Goal: Task Accomplishment & Management: Complete application form

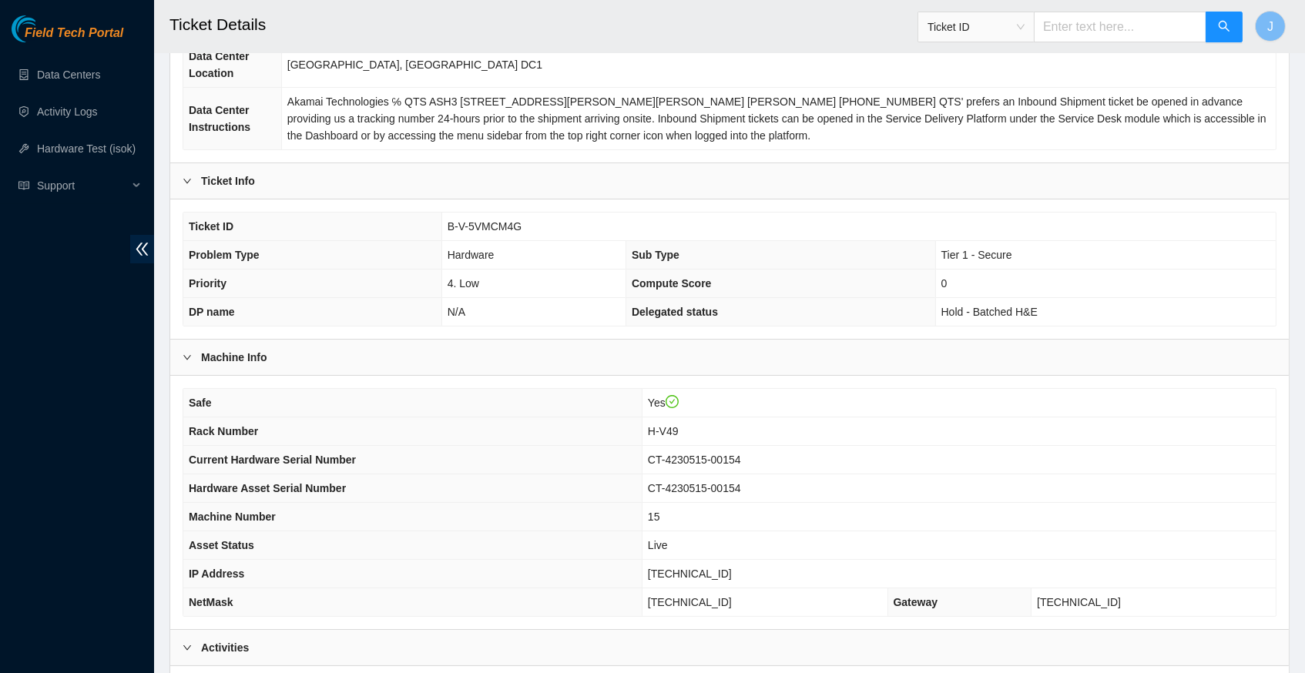
scroll to position [177, 0]
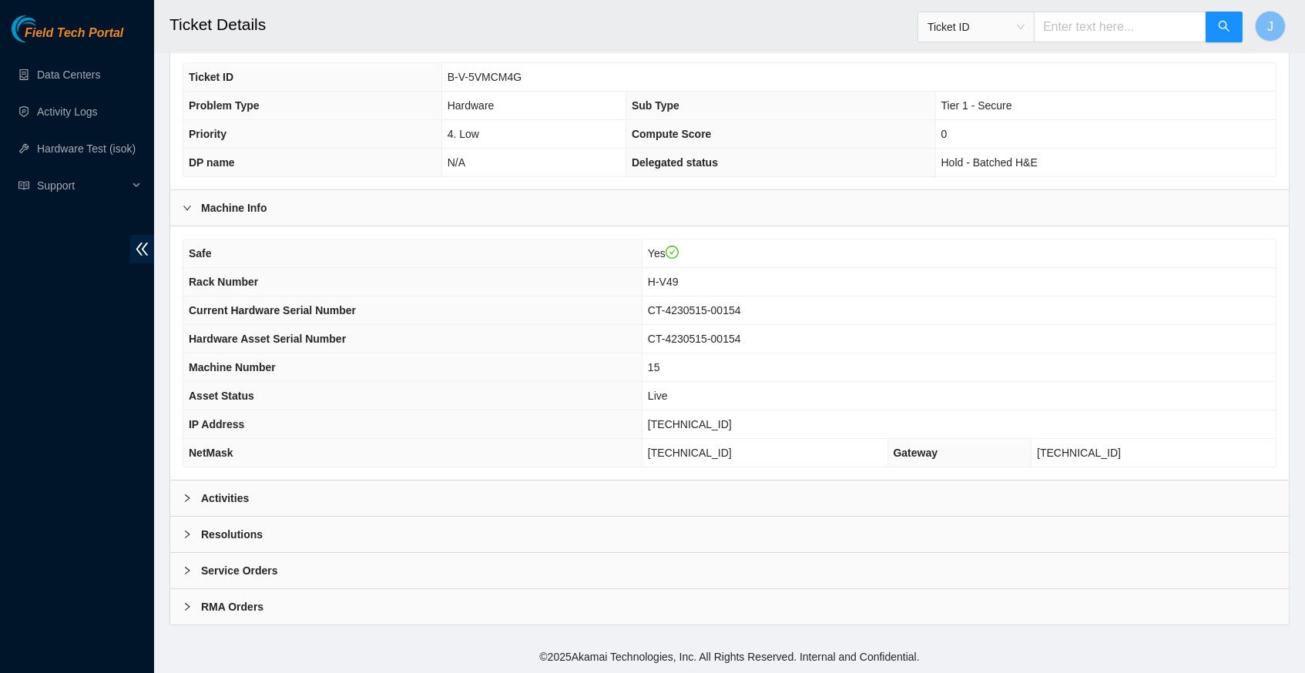
scroll to position [357, 0]
click at [190, 495] on icon "right" at bounding box center [187, 498] width 9 height 9
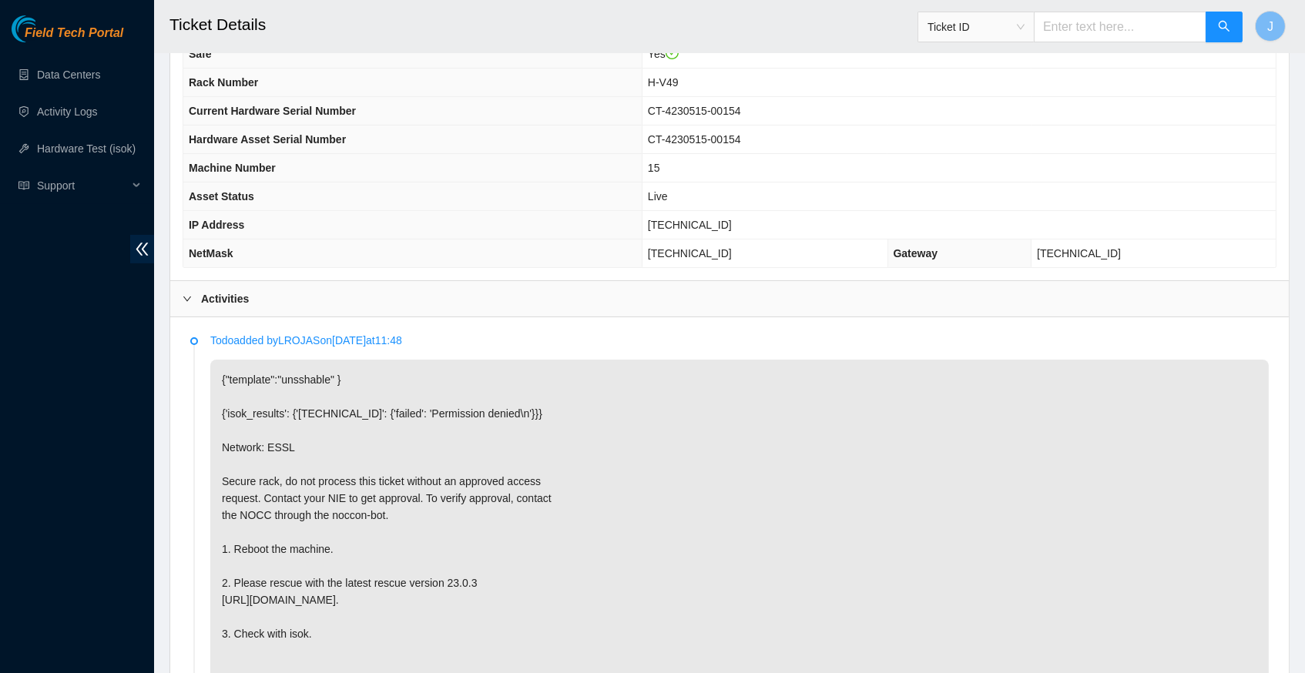
scroll to position [544, 0]
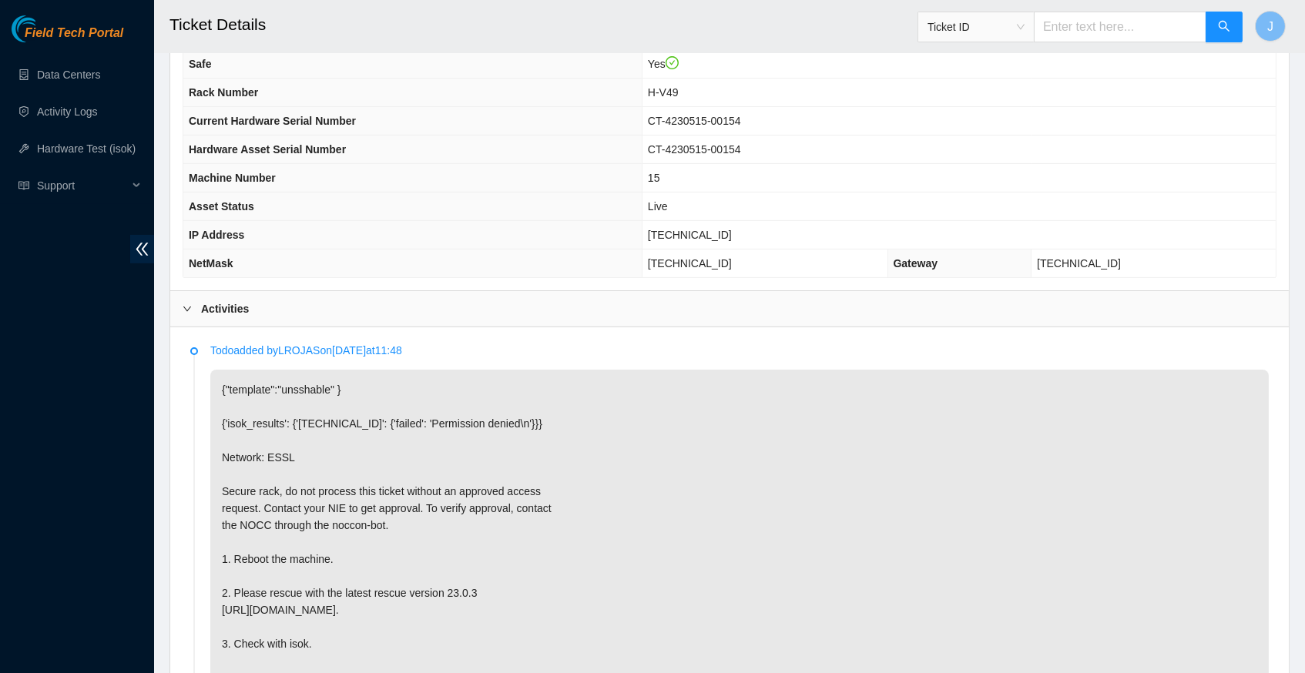
click at [712, 241] on span "[TECHNICAL_ID]" at bounding box center [690, 235] width 84 height 12
copy span "[TECHNICAL_ID]"
click at [614, 1] on h2 "Ticket Details" at bounding box center [615, 24] width 892 height 49
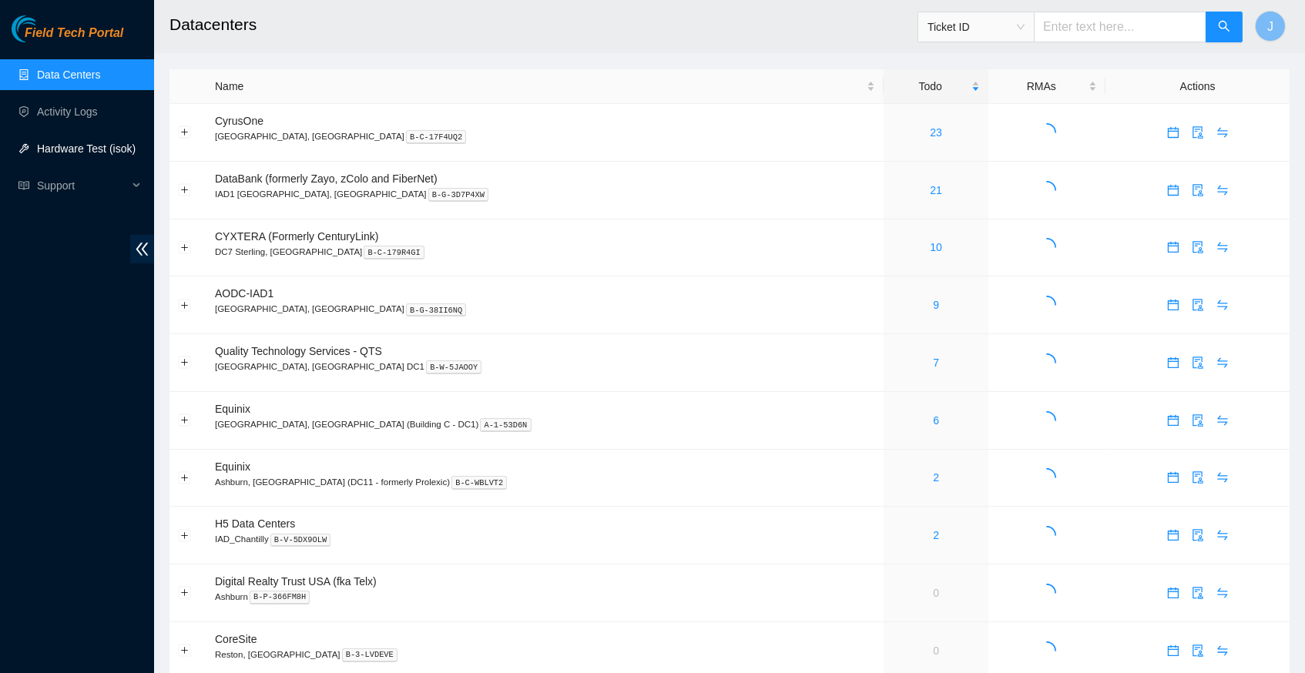
click at [59, 148] on link "Hardware Test (isok)" at bounding box center [86, 148] width 99 height 12
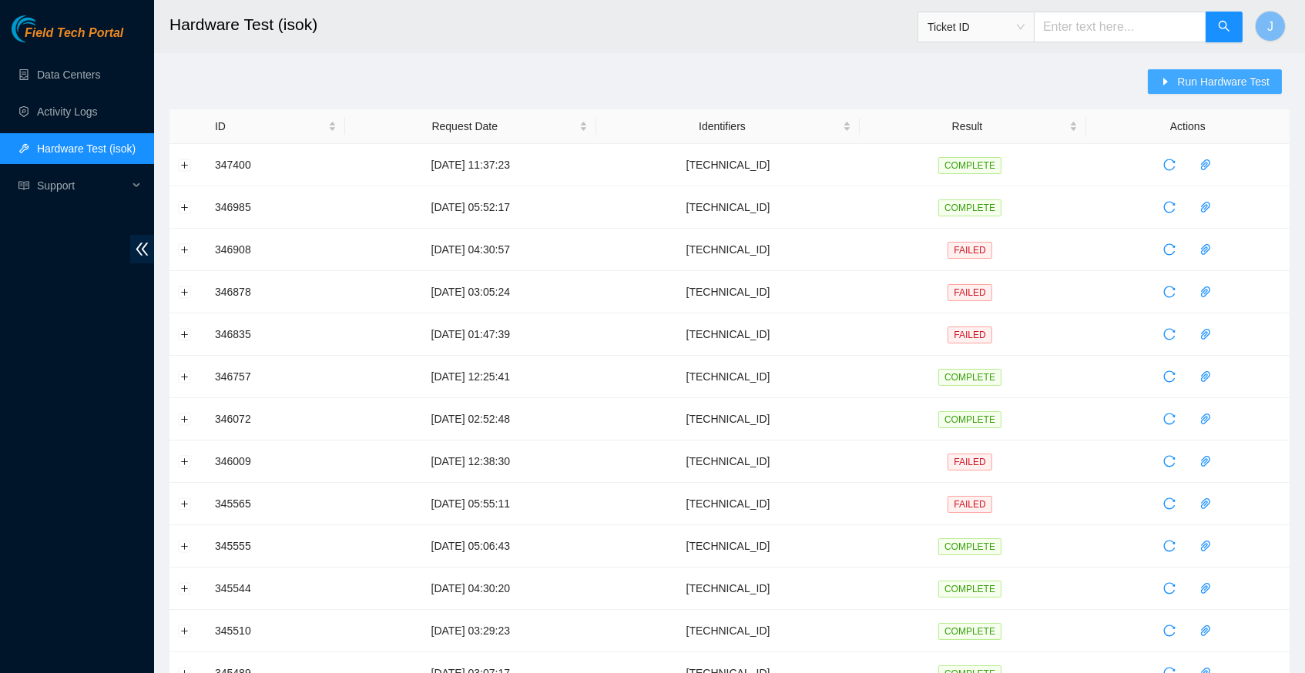
click at [1222, 81] on span "Run Hardware Test" at bounding box center [1223, 81] width 92 height 17
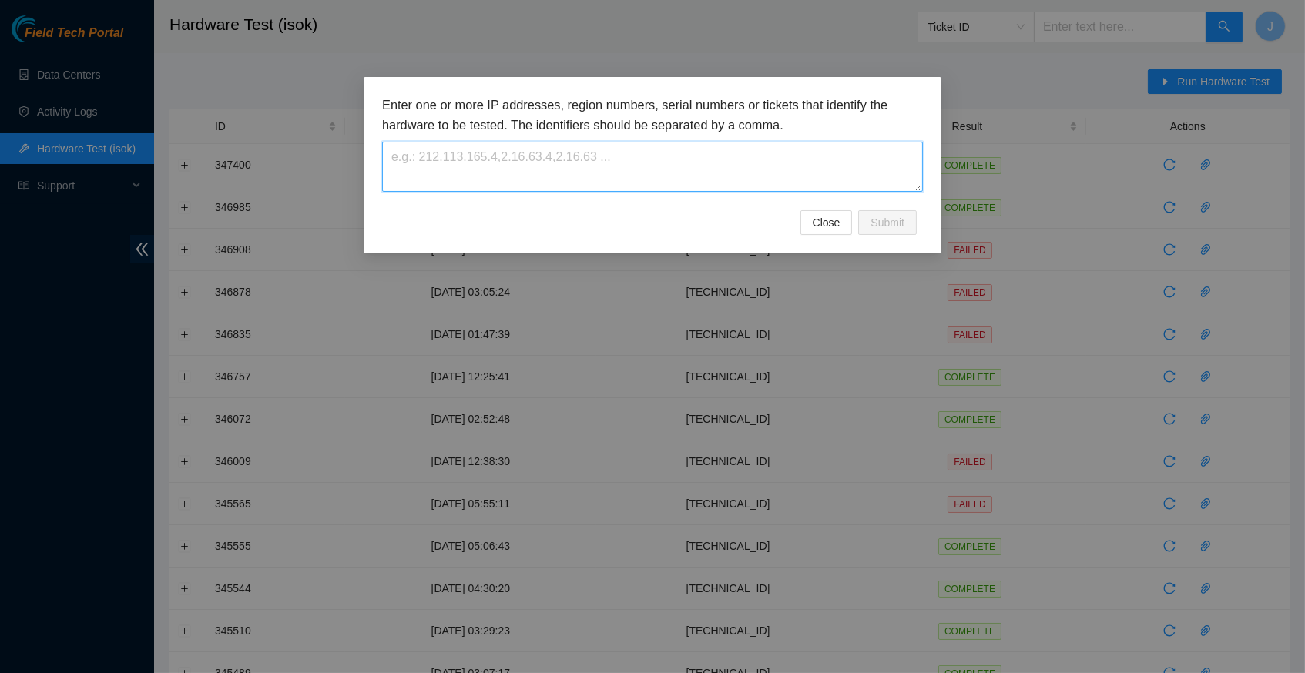
click at [484, 163] on textarea at bounding box center [652, 167] width 541 height 50
paste textarea "[TECHNICAL_ID]"
type textarea "[TECHNICAL_ID]"
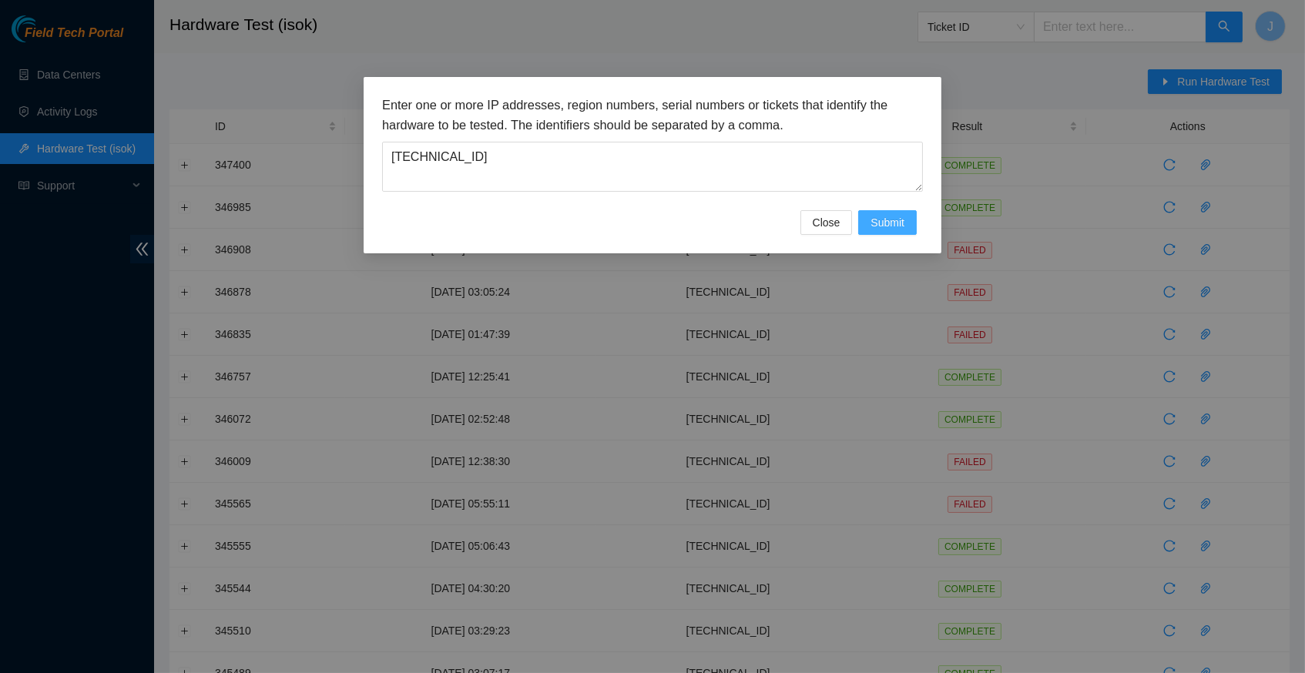
click at [902, 233] on button "Submit" at bounding box center [887, 222] width 59 height 25
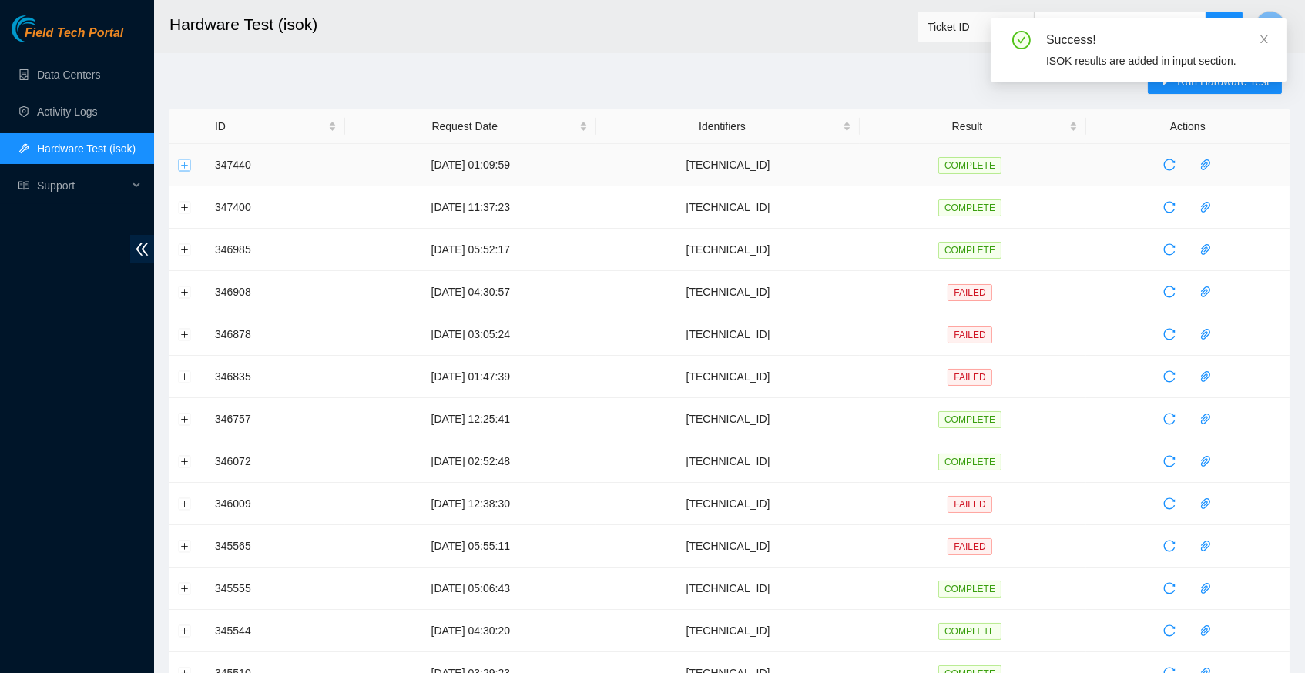
click at [183, 162] on button "Expand row" at bounding box center [185, 165] width 12 height 12
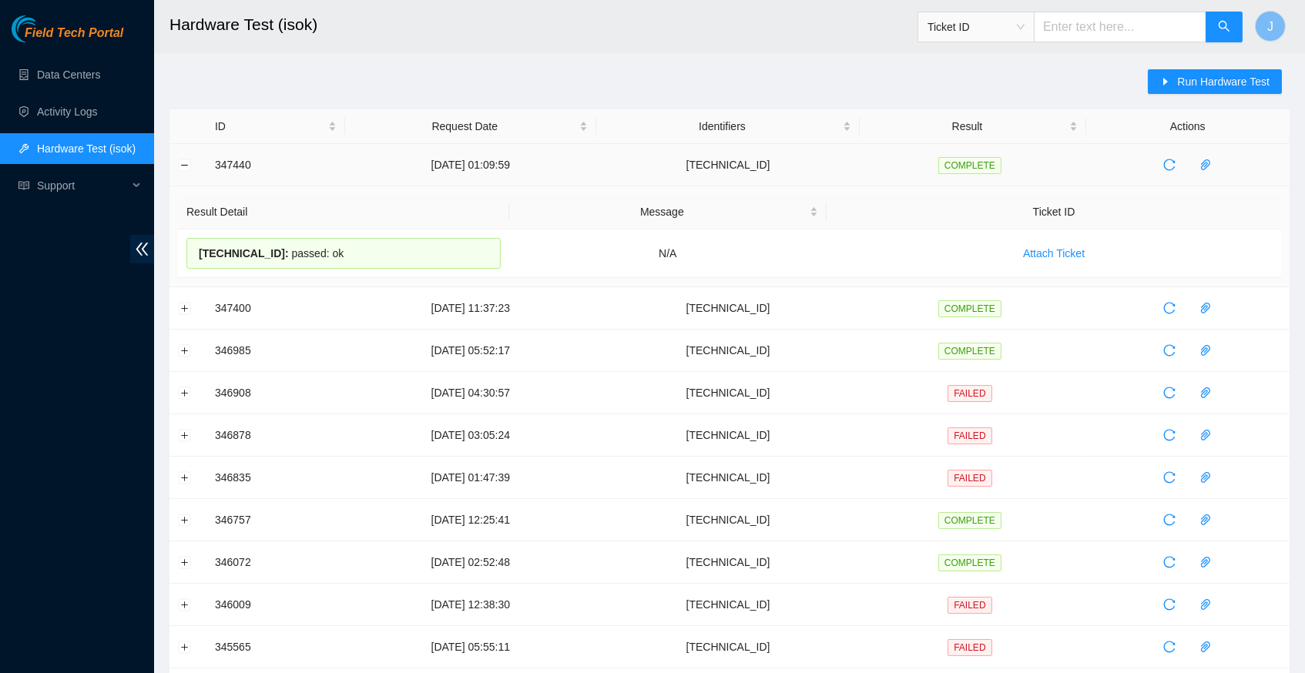
drag, startPoint x: 350, startPoint y: 250, endPoint x: 214, endPoint y: 168, distance: 158.2
click at [214, 168] on tbody "347440 07-10-2025 01:09:59 23.48.200.114 COMPLETE Result Detail Message Ticket …" at bounding box center [729, 618] width 1120 height 948
copy tbody "347440 07-10-2025 01:09:59 23.48.200.114 COMPLETE Result Detail Message Ticket …"
click at [732, 96] on div "Run Hardware Test ID Request Date Identifiers Result Actions 347440 07-10-2025 …" at bounding box center [729, 605] width 1120 height 1072
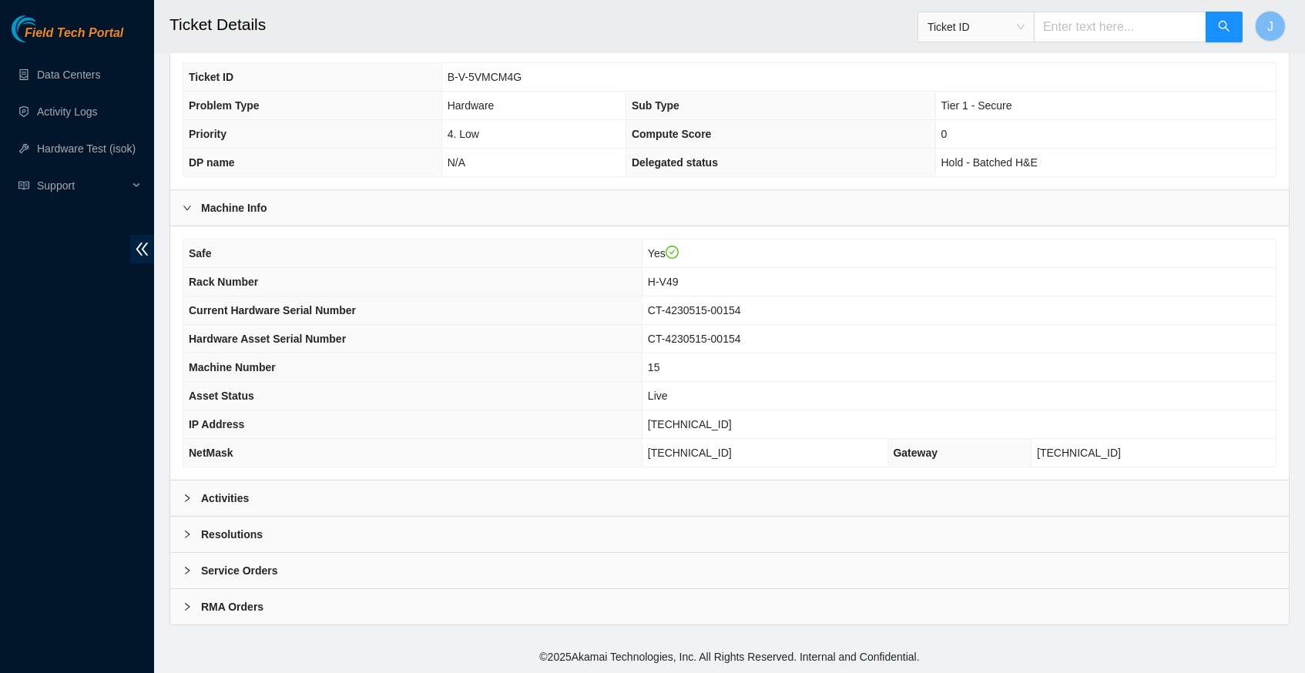
scroll to position [357, 0]
click at [186, 500] on icon "right" at bounding box center [187, 498] width 9 height 9
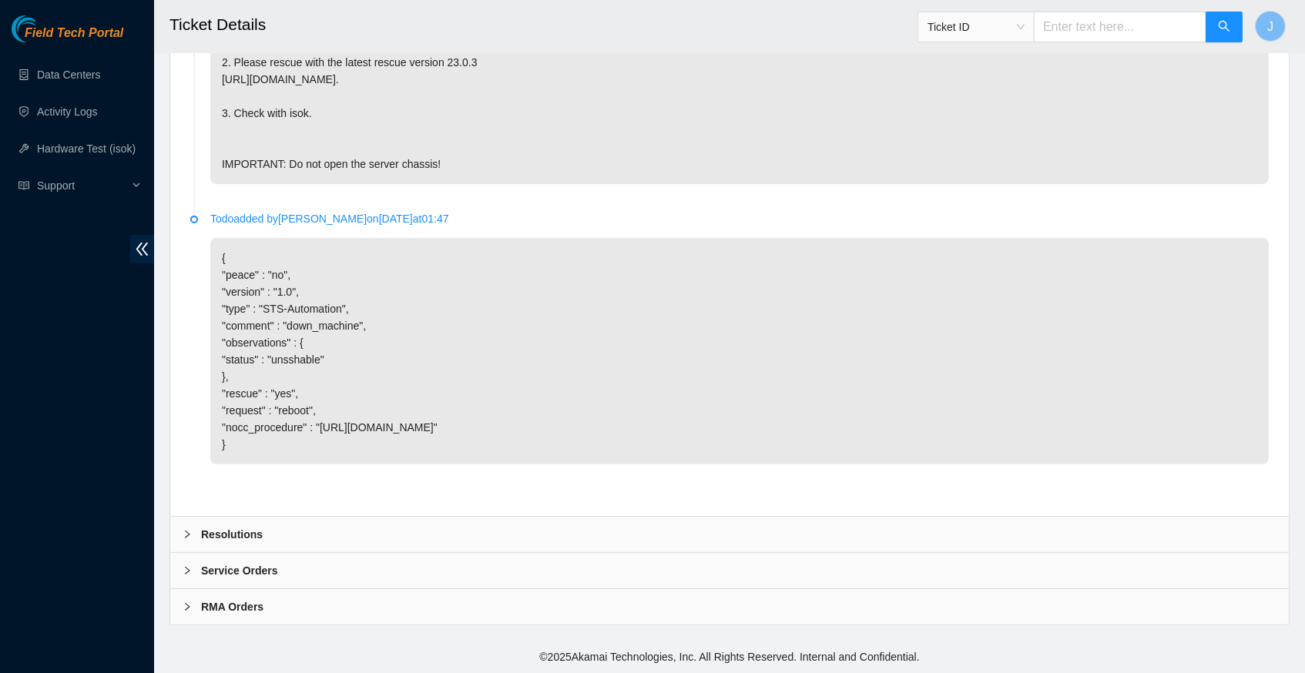
scroll to position [1087, 0]
click at [186, 530] on div at bounding box center [192, 534] width 18 height 17
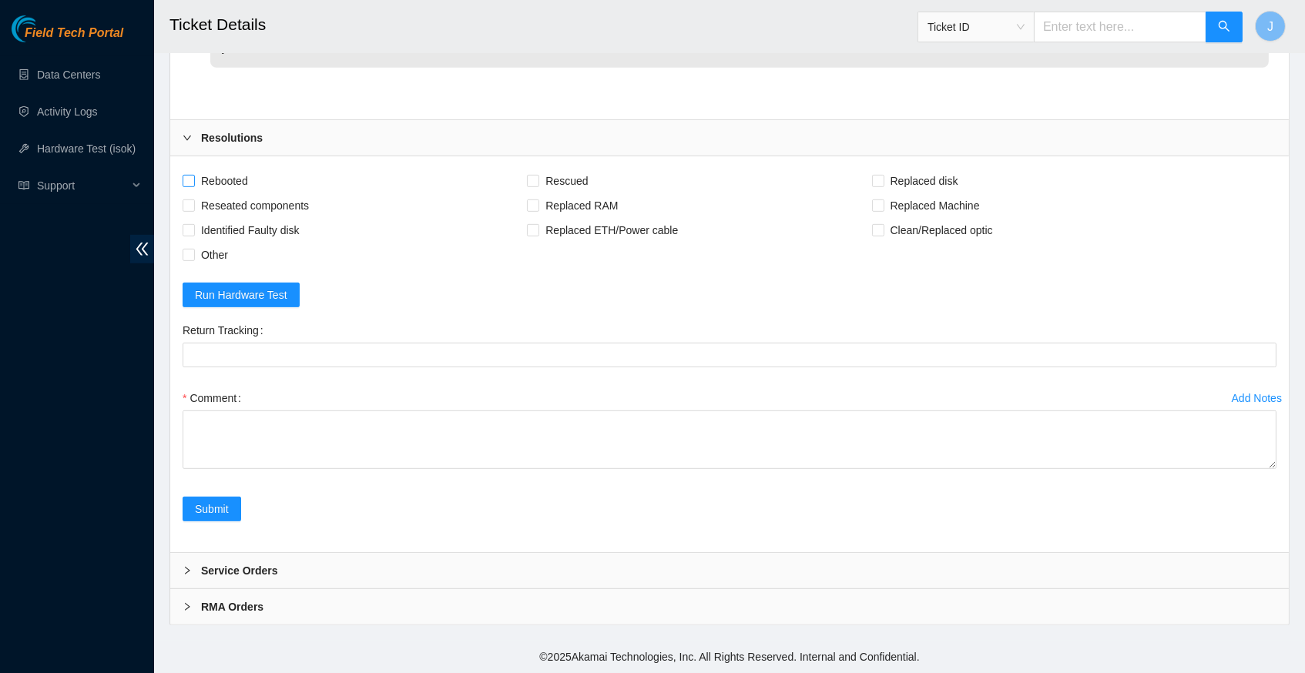
scroll to position [1483, 0]
click at [193, 186] on input "Rebooted" at bounding box center [188, 180] width 11 height 11
checkbox input "true"
click at [538, 182] on input "Rescued" at bounding box center [532, 180] width 11 height 11
checkbox input "true"
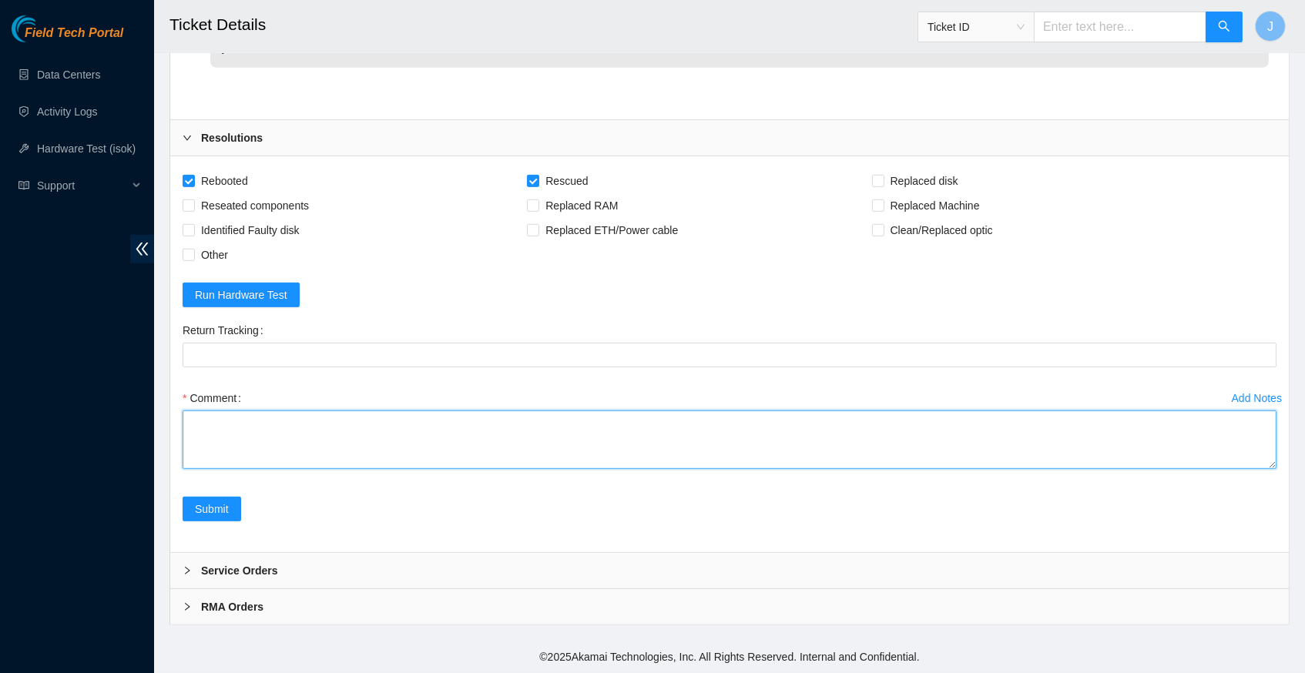
click at [367, 424] on textarea "Comment" at bounding box center [730, 439] width 1094 height 59
paste textarea "347440 07-10-2025 01:09:59 23.48.200.114 COMPLETE Result Detail Message Ticket …"
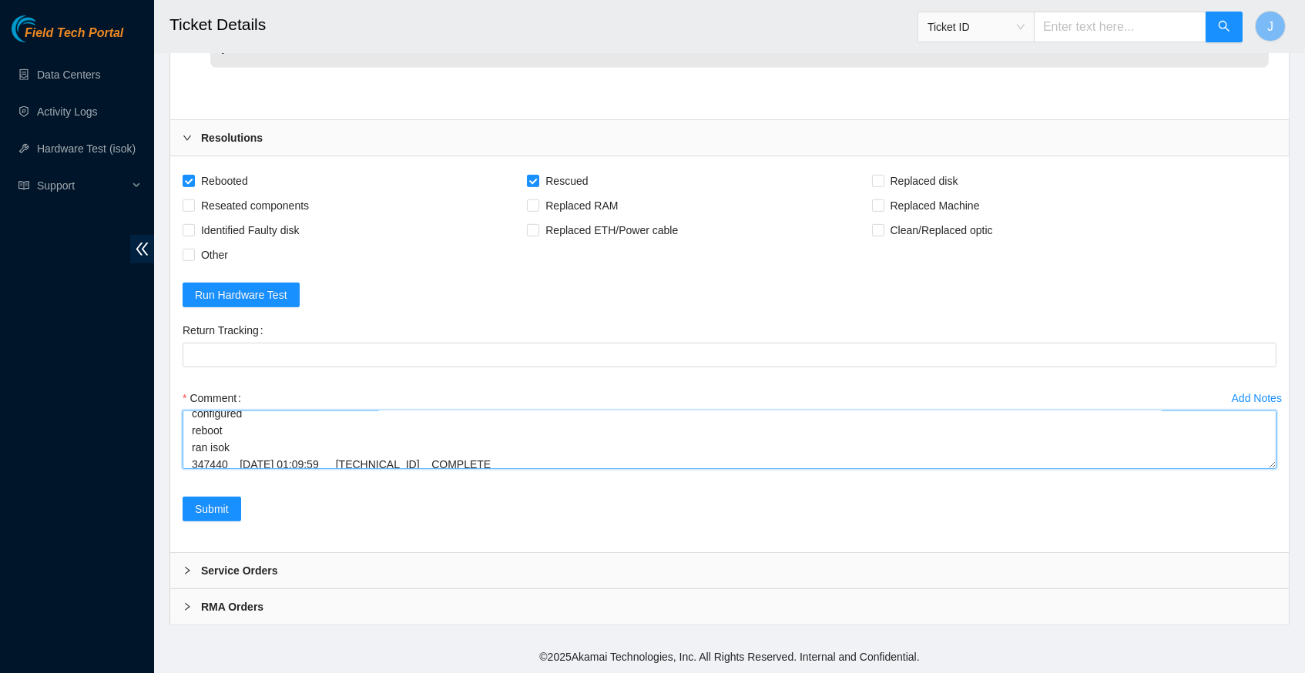
scroll to position [179, 0]
type textarea "verify server and rack info request secure access from NOCC reboot machine resc…"
click at [226, 512] on span "Submit" at bounding box center [212, 509] width 34 height 17
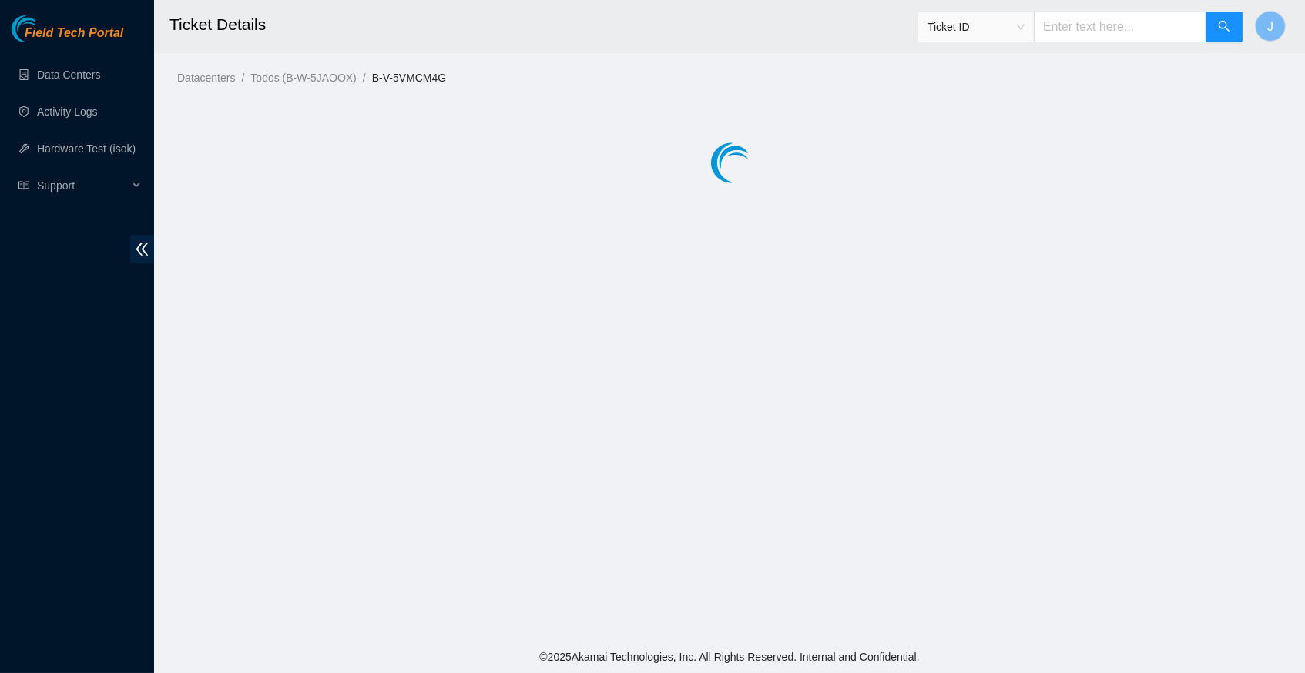
scroll to position [0, 0]
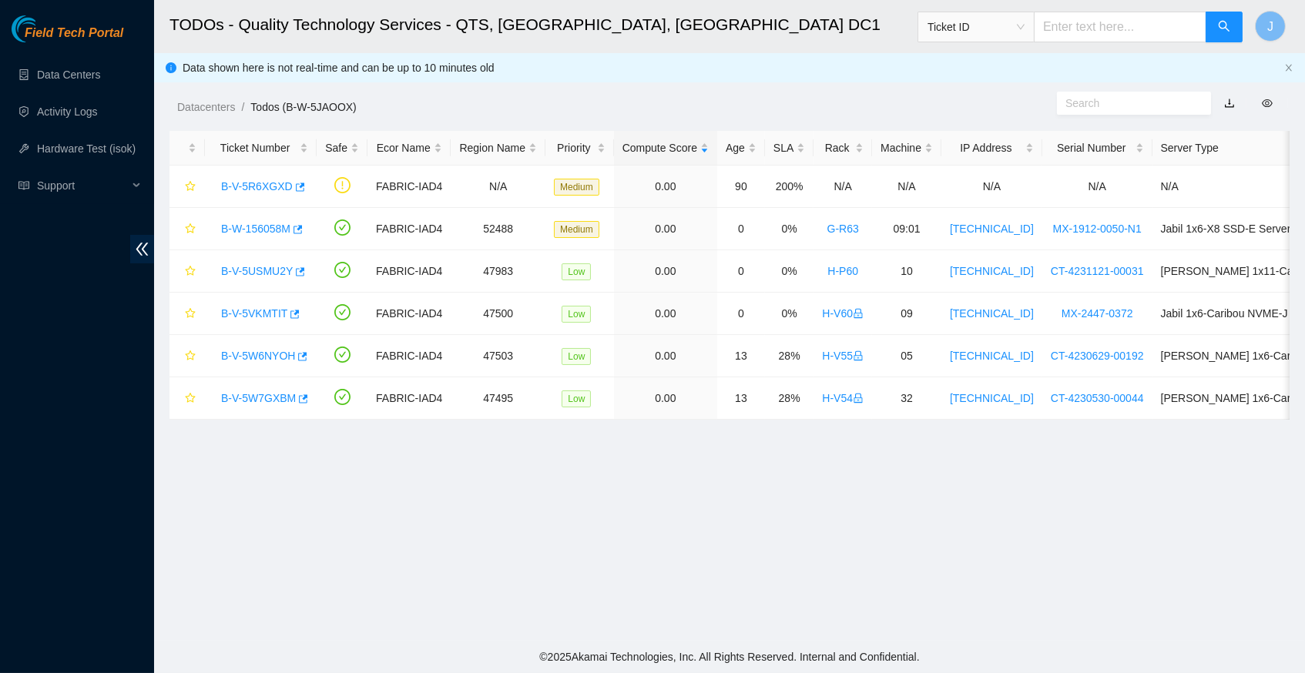
click at [839, 602] on main "TODOs - Quality Technology Services - QTS, [GEOGRAPHIC_DATA], [GEOGRAPHIC_DATA]…" at bounding box center [729, 320] width 1151 height 641
